Goal: Task Accomplishment & Management: Complete application form

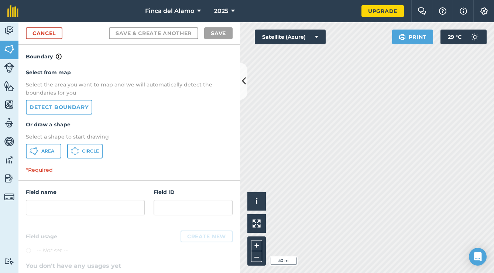
click at [41, 150] on span "Area" at bounding box center [47, 151] width 13 height 6
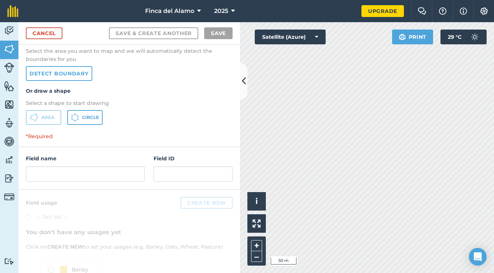
scroll to position [32, 0]
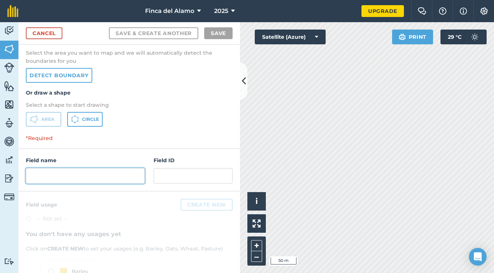
click at [77, 174] on input "text" at bounding box center [85, 176] width 119 height 16
type input "B"
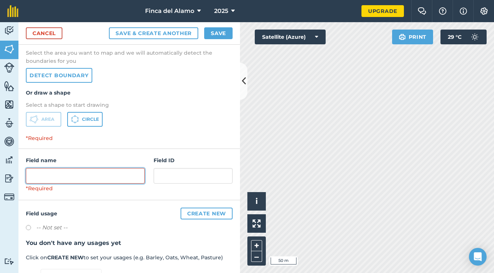
type input "X"
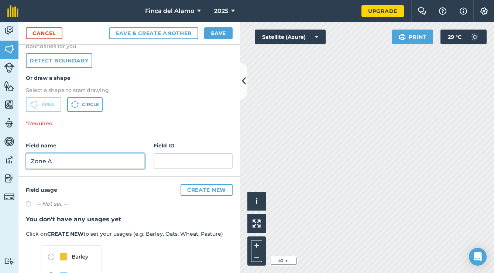
scroll to position [51, 0]
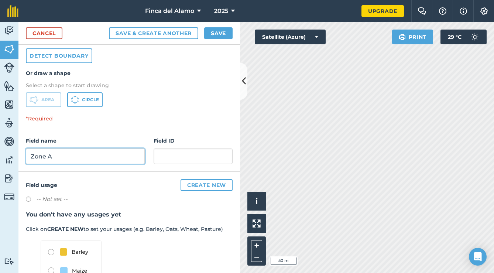
type input "Zone A"
click at [54, 201] on label "-- Not set --" at bounding box center [51, 199] width 31 height 9
radio input "true"
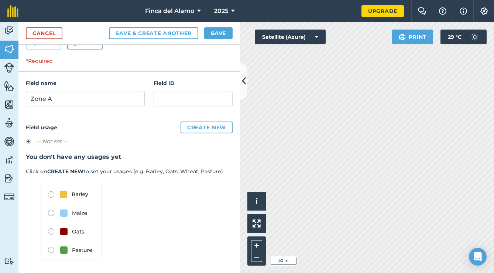
scroll to position [109, 0]
click at [206, 128] on button "Create new" at bounding box center [207, 128] width 52 height 12
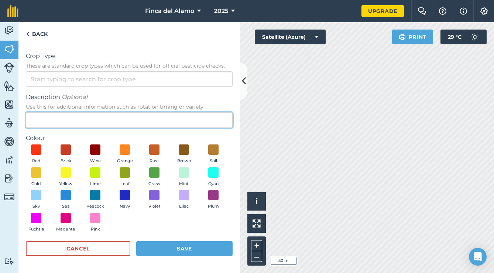
click at [96, 119] on input "Description Optional Use this for additional information such as rotation timin…" at bounding box center [129, 120] width 207 height 16
type input "Figs"
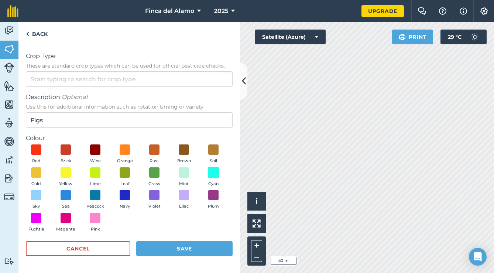
click at [213, 176] on span at bounding box center [213, 172] width 11 height 11
click at [169, 245] on button "Save" at bounding box center [184, 248] width 96 height 15
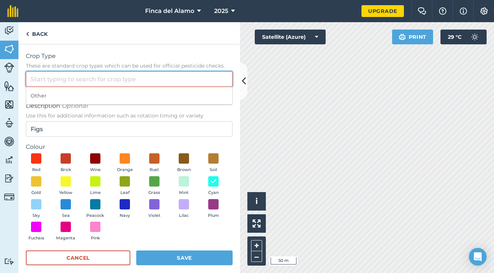
click at [70, 79] on input "Crop Type These are standard crop types which can be used for official pesticid…" at bounding box center [129, 79] width 207 height 16
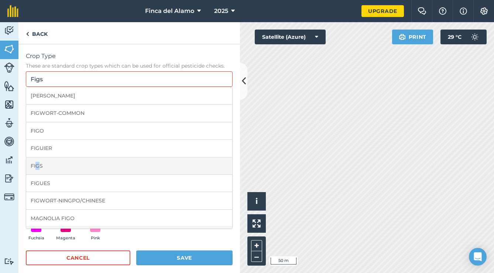
click at [38, 164] on li "FIGS" at bounding box center [129, 165] width 206 height 17
type input "FIGS"
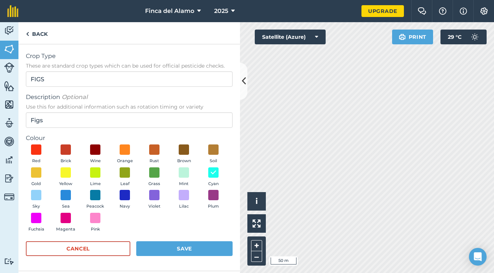
click at [185, 246] on button "Save" at bounding box center [184, 248] width 96 height 15
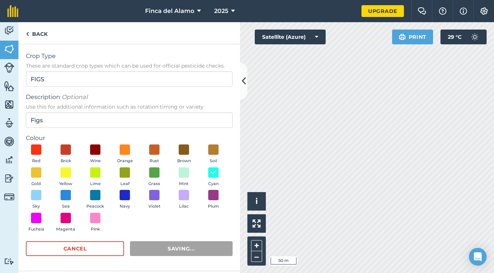
radio input "false"
radio input "true"
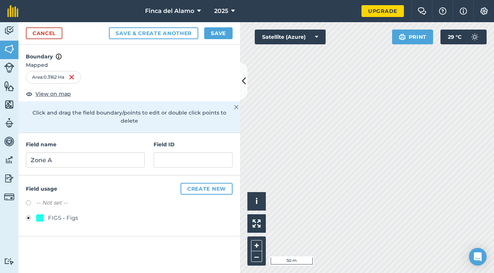
scroll to position [0, 0]
click at [220, 35] on button "Save" at bounding box center [218, 33] width 28 height 12
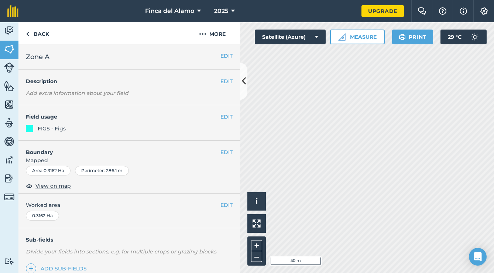
click at [58, 269] on link "Add sub-fields" at bounding box center [58, 268] width 64 height 10
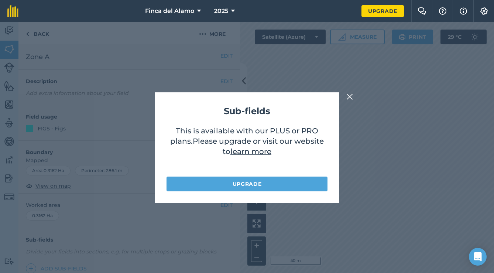
click at [351, 95] on img at bounding box center [349, 96] width 7 height 9
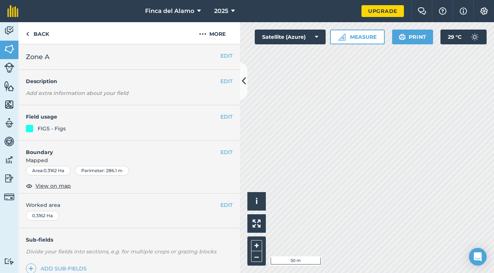
click at [6, 65] on img at bounding box center [9, 67] width 10 height 10
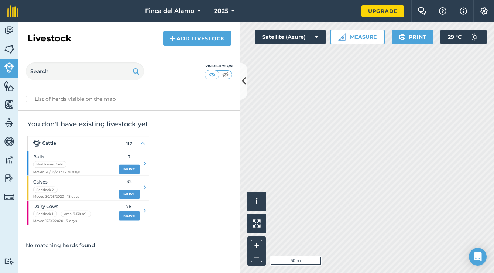
click at [7, 87] on img at bounding box center [9, 85] width 10 height 11
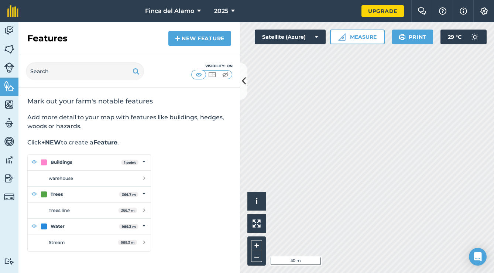
click at [9, 103] on img at bounding box center [9, 104] width 10 height 11
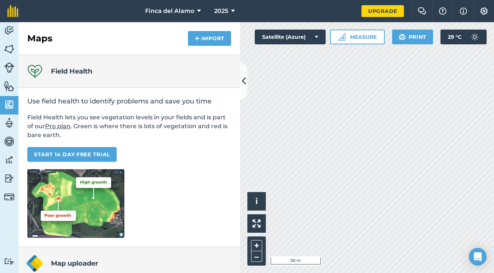
click at [8, 119] on img at bounding box center [9, 122] width 10 height 11
select select "MEMBER"
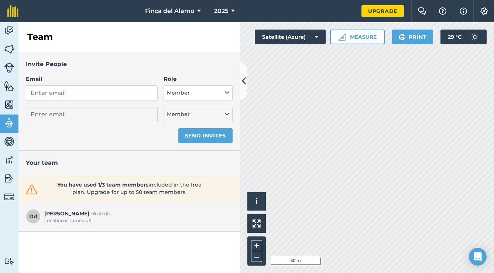
click at [73, 101] on form "Email Role Admin - Has full farm management permissions, can view farm reports …" at bounding box center [129, 109] width 207 height 68
type input "f"
select select "MEMBER"
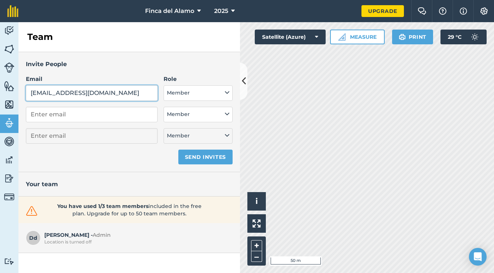
type input "[EMAIL_ADDRESS][DOMAIN_NAME]"
click at [192, 150] on button "Send invites" at bounding box center [205, 157] width 54 height 15
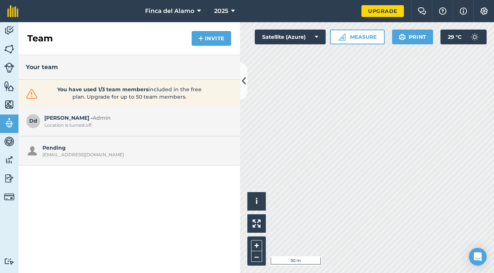
click at [10, 173] on img at bounding box center [9, 178] width 10 height 11
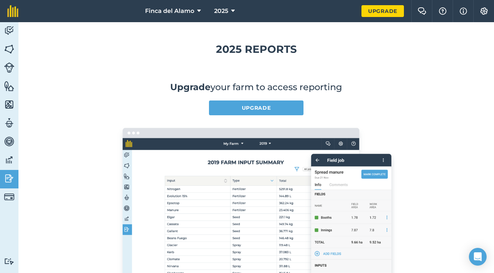
click at [6, 156] on img at bounding box center [9, 159] width 10 height 11
